Goal: Information Seeking & Learning: Learn about a topic

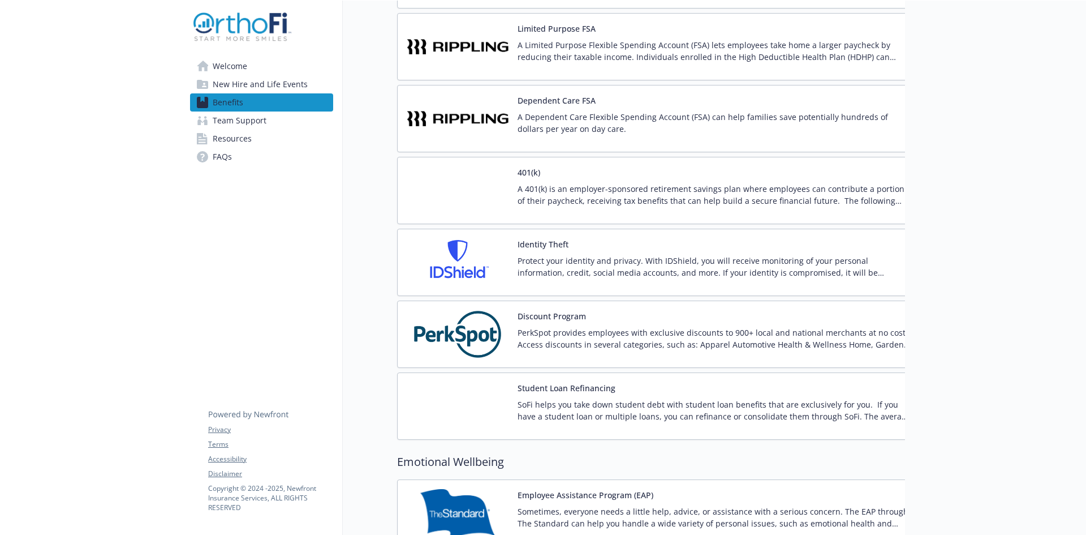
scroll to position [1980, 0]
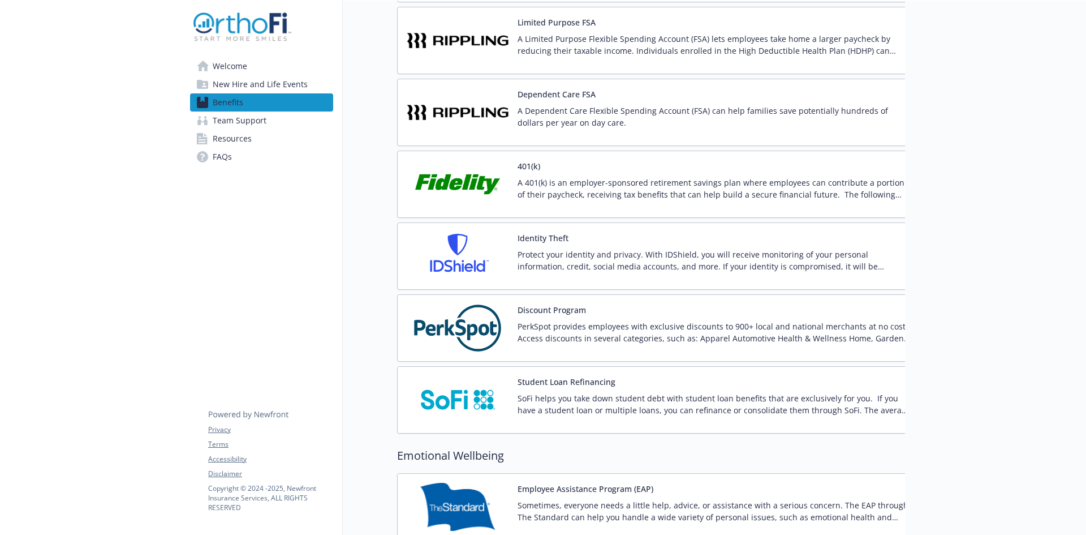
click at [598, 402] on p "SoFi helps you take down student debt with student loan benefits that are exclu…" at bounding box center [714, 404] width 393 height 24
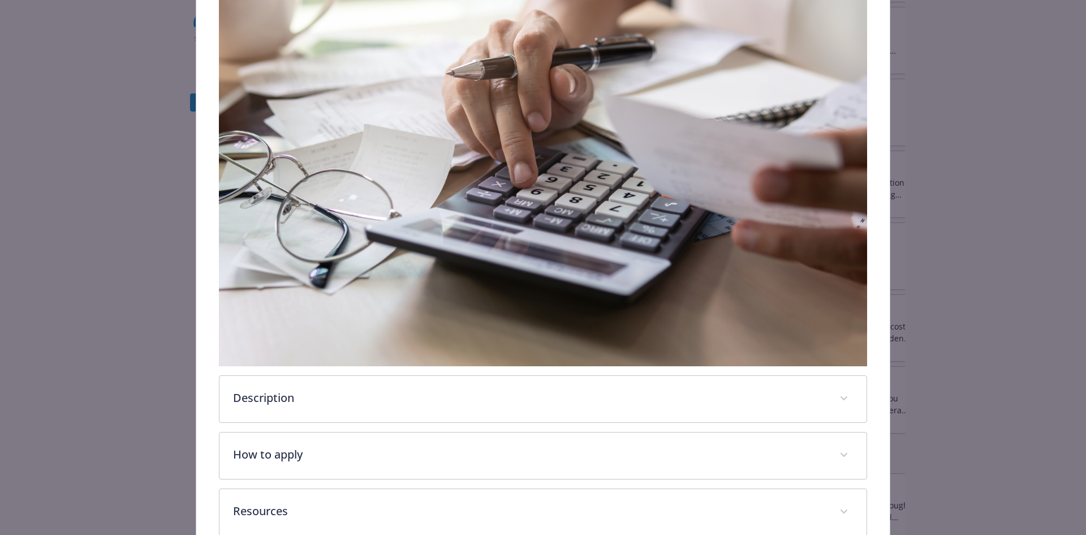
scroll to position [319, 0]
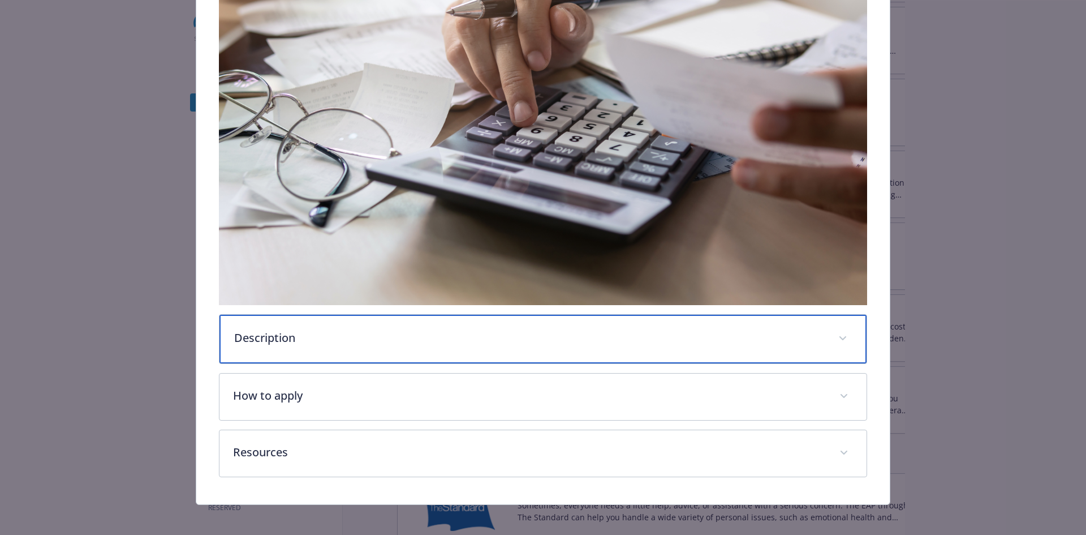
click at [342, 336] on p "Description" at bounding box center [529, 337] width 591 height 17
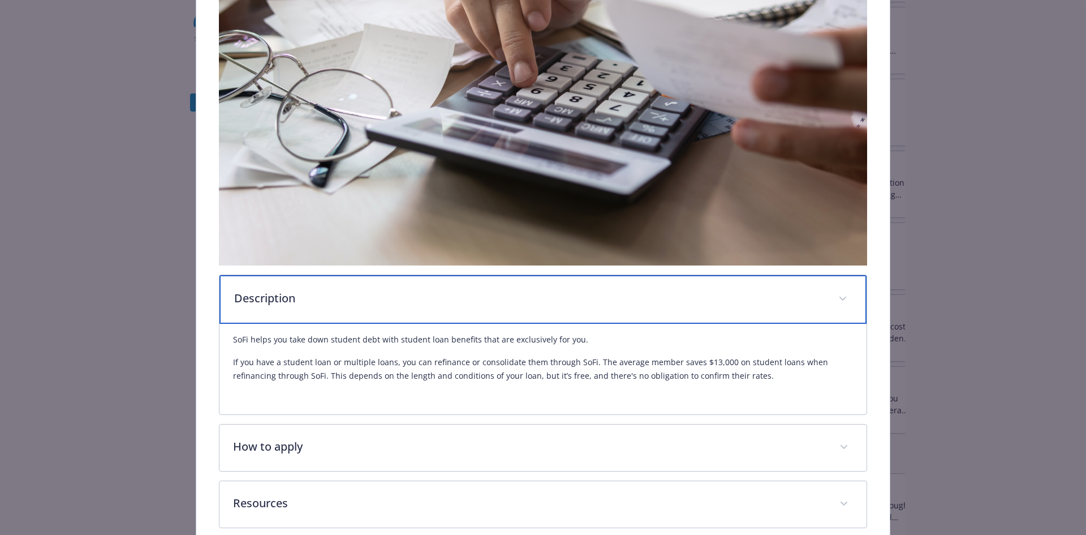
scroll to position [375, 0]
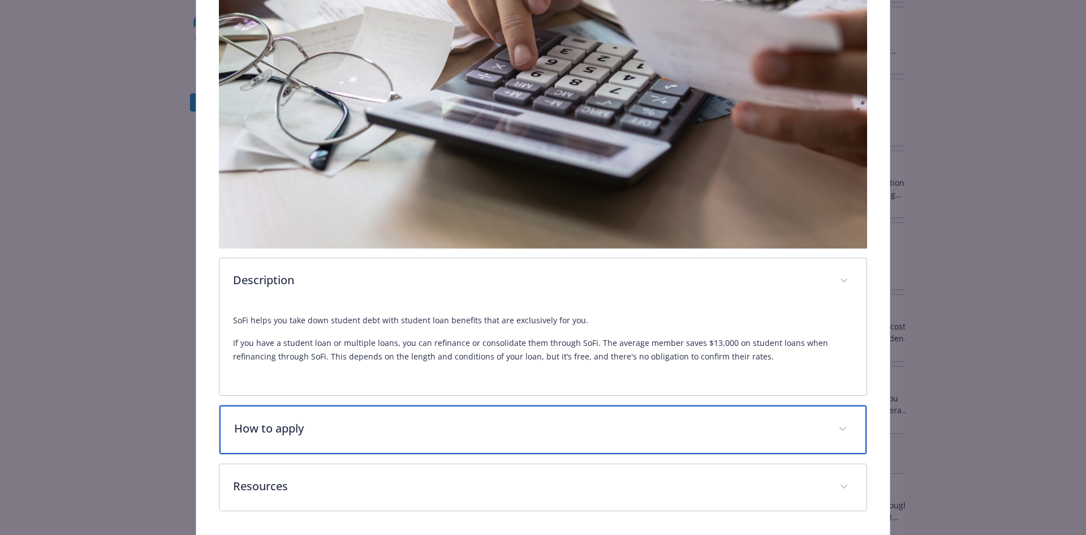
click at [403, 421] on p "How to apply" at bounding box center [529, 428] width 591 height 17
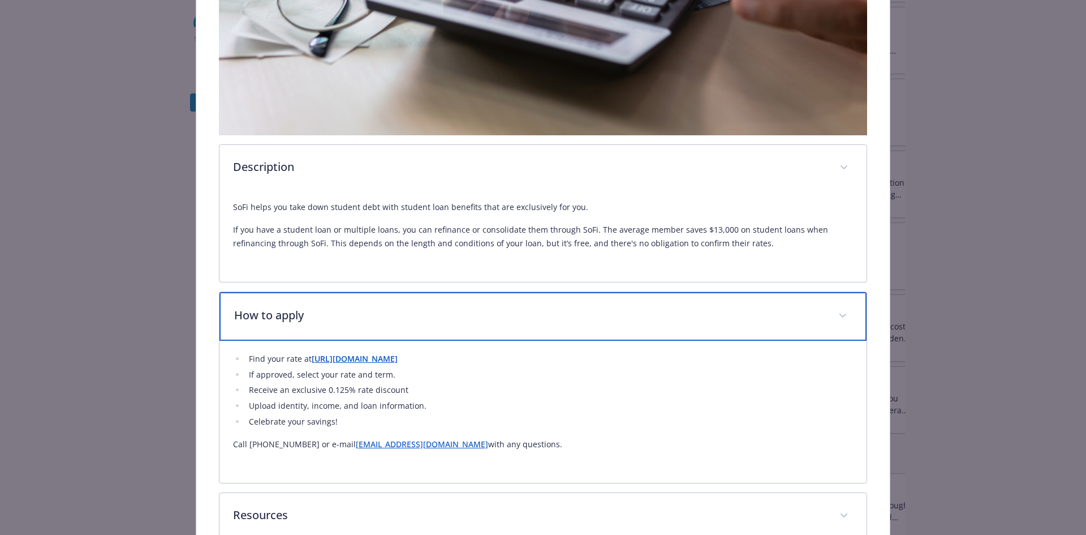
scroll to position [545, 0]
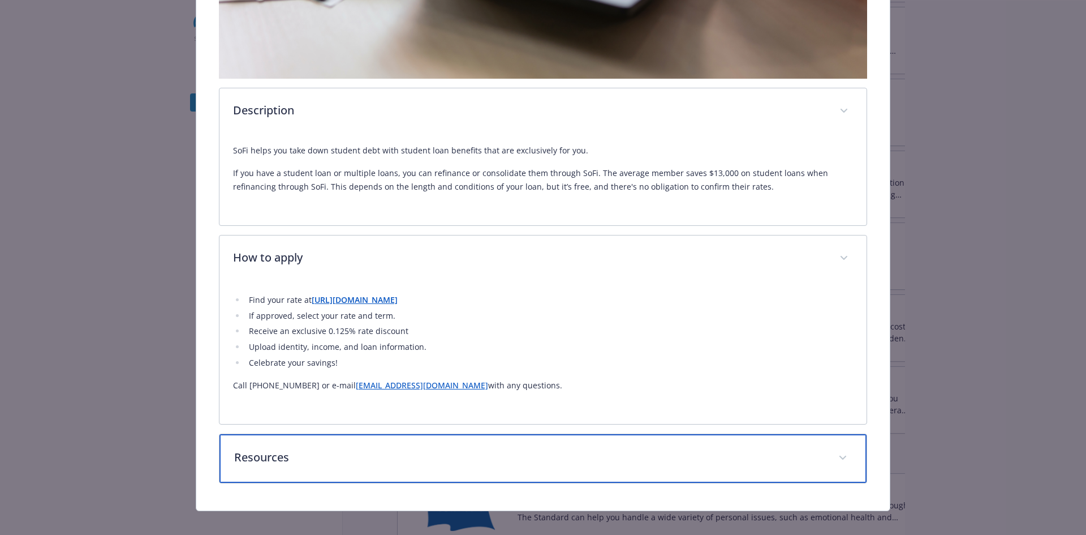
click at [409, 449] on p "Resources" at bounding box center [529, 457] width 591 height 17
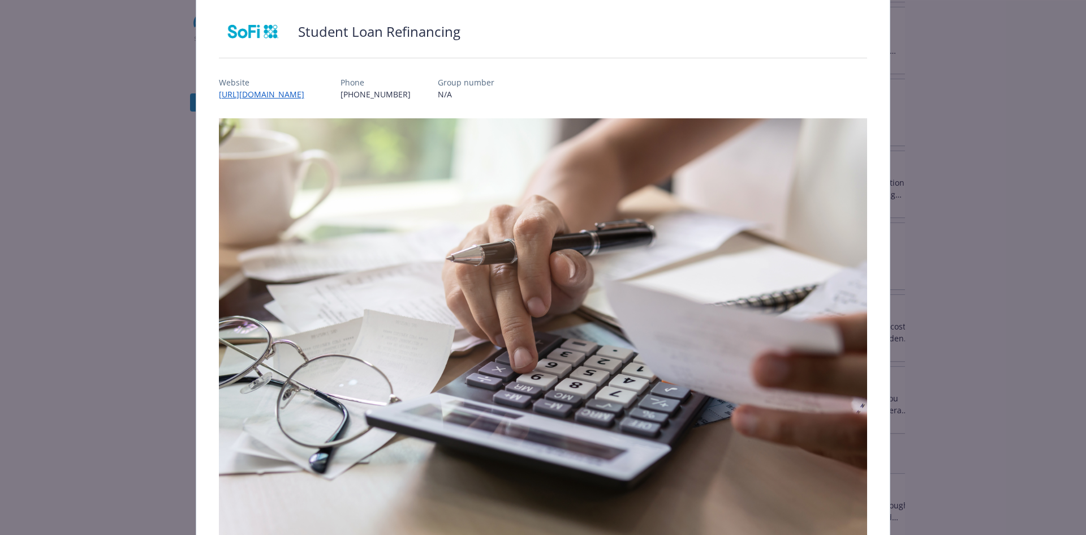
scroll to position [0, 0]
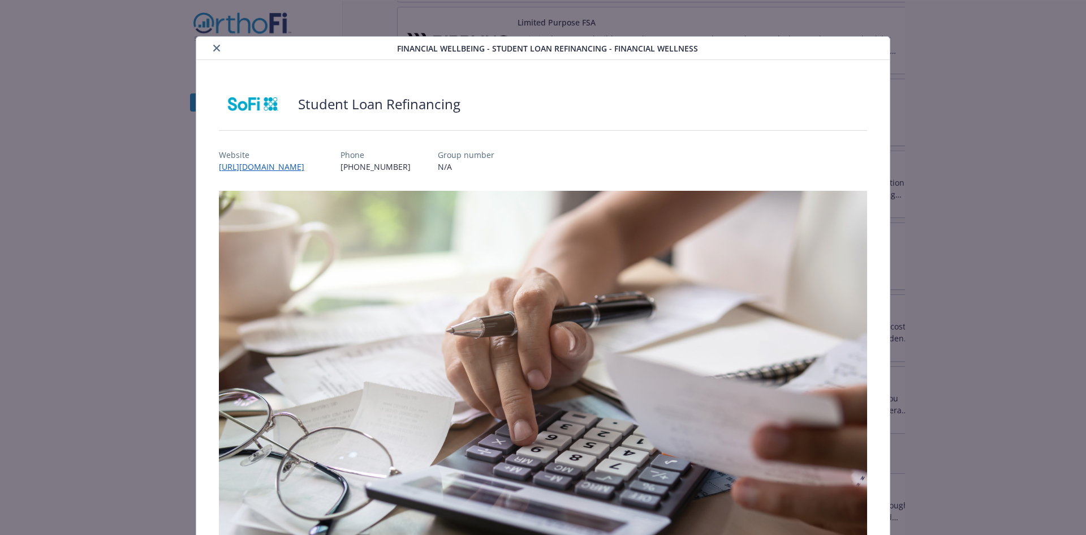
click at [218, 44] on button "close" at bounding box center [217, 48] width 14 height 14
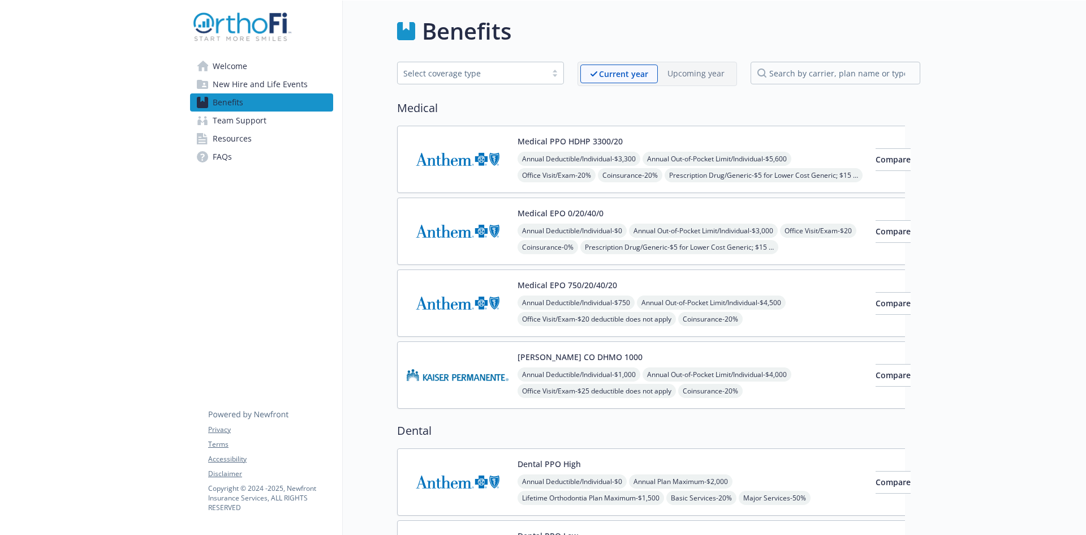
click at [221, 68] on span "Welcome" at bounding box center [230, 66] width 35 height 18
